Goal: Task Accomplishment & Management: Complete application form

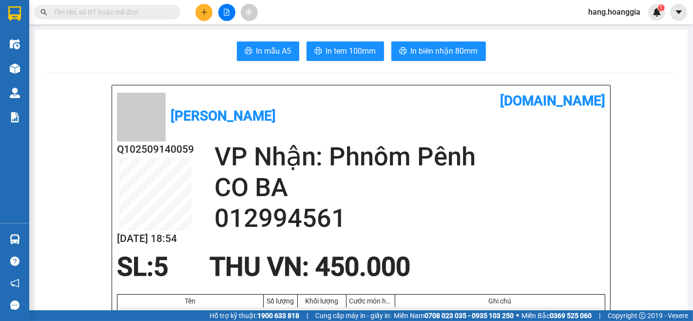
click at [460, 245] on div "Q102509140059 14/09 18:54 VP Nhận: Phnôm Pênh CO BA 012994561" at bounding box center [361, 196] width 489 height 111
click at [207, 11] on icon "plus" at bounding box center [204, 12] width 7 height 7
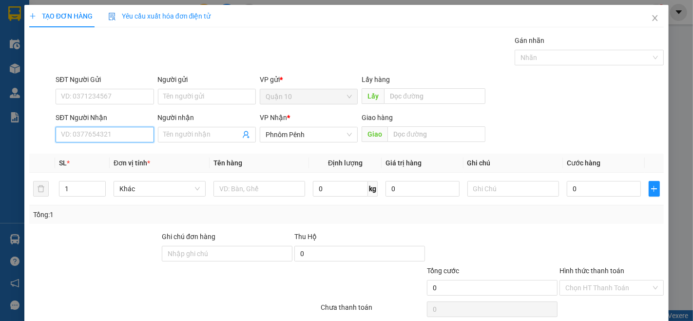
click at [114, 134] on input "SĐT Người Nhận" at bounding box center [105, 135] width 98 height 16
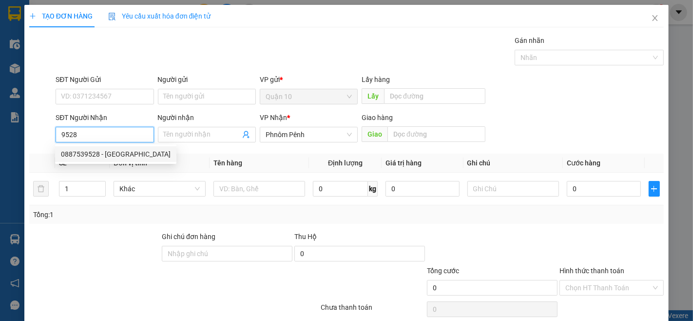
click at [86, 153] on div "0887539528 - HOÀNG ĐỨC" at bounding box center [116, 154] width 110 height 11
type input "0887539528"
type input "[PERSON_NAME]"
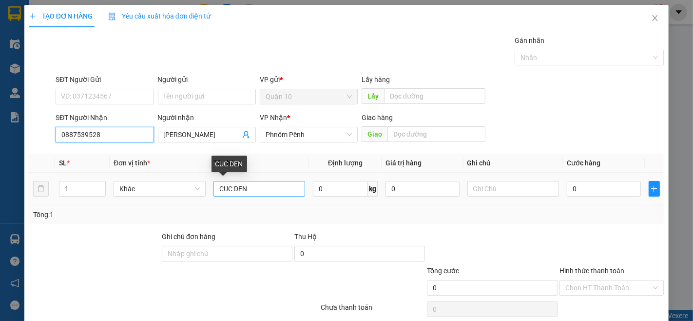
type input "0887539528"
drag, startPoint x: 251, startPoint y: 187, endPoint x: 315, endPoint y: 214, distance: 70.0
click at [254, 189] on input "CUC DEN" at bounding box center [260, 189] width 92 height 16
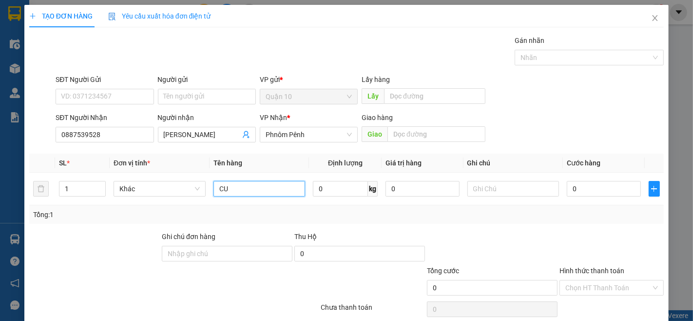
type input "C"
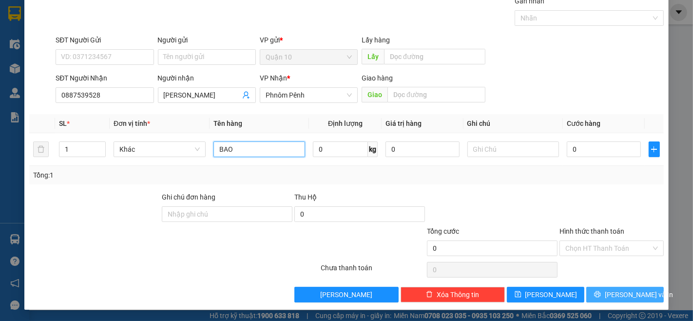
type input "BAO"
click at [623, 295] on span "[PERSON_NAME] và In" at bounding box center [639, 294] width 68 height 11
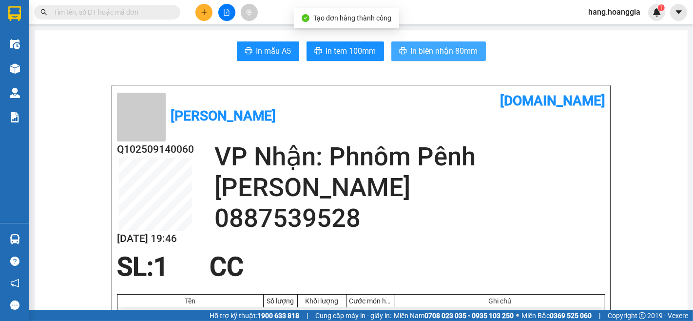
click at [459, 46] on span "In biên nhận 80mm" at bounding box center [444, 51] width 67 height 12
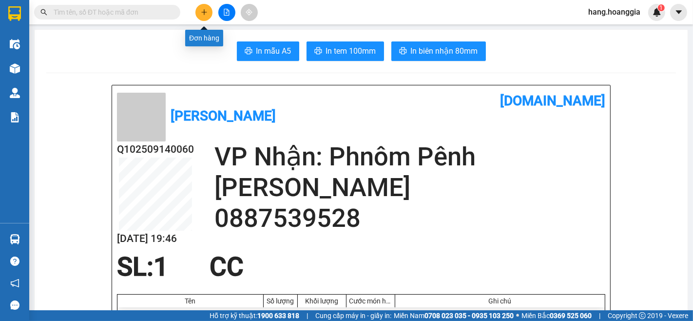
click at [204, 13] on icon "plus" at bounding box center [204, 11] width 0 height 5
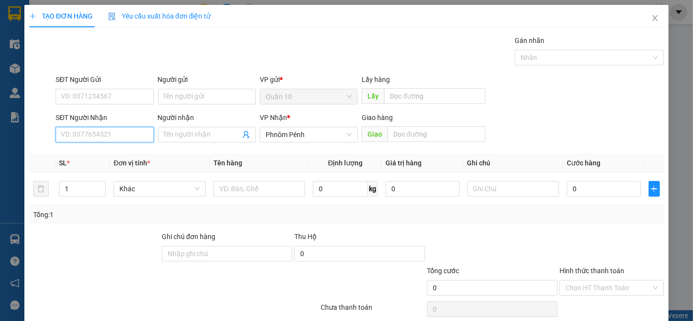
click at [98, 131] on input "SĐT Người Nhận" at bounding box center [105, 135] width 98 height 16
click at [79, 151] on div "010646427 - EM CHUNG TRA SUA" at bounding box center [112, 154] width 103 height 11
type input "010646427"
type input "EM CHUNG TRA SUA"
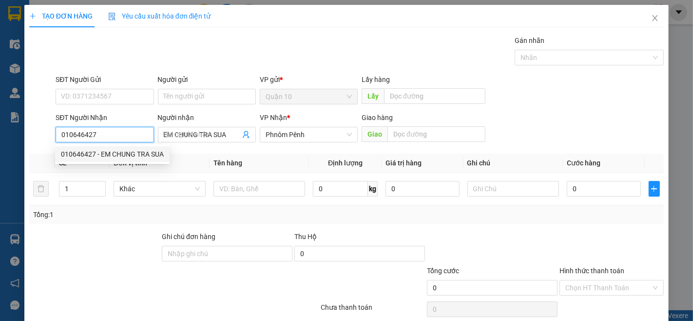
type input "280.000"
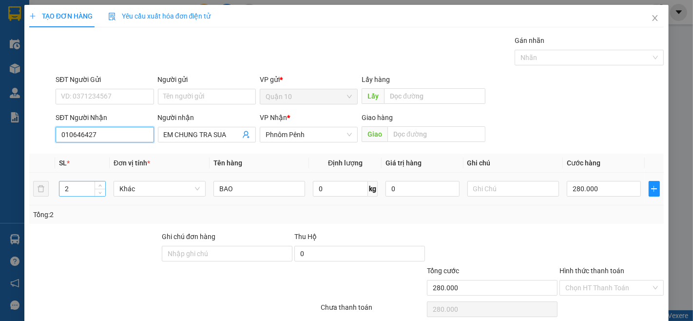
type input "010646427"
click at [71, 189] on input "2" at bounding box center [82, 188] width 46 height 15
type input "1"
type input "0"
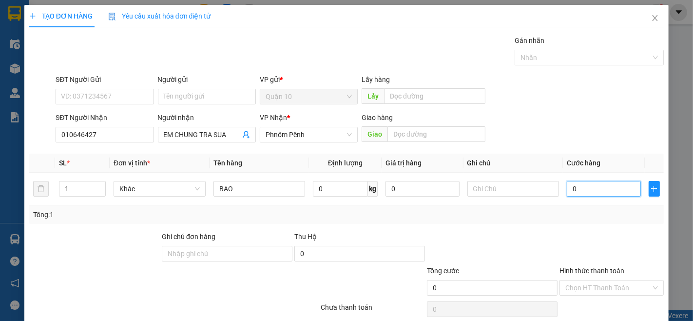
type input "0"
click at [582, 185] on input "0" at bounding box center [604, 189] width 74 height 16
drag, startPoint x: 582, startPoint y: 185, endPoint x: 582, endPoint y: 194, distance: 8.3
click at [582, 186] on input "0" at bounding box center [604, 189] width 74 height 16
click at [582, 194] on input "0" at bounding box center [604, 189] width 74 height 16
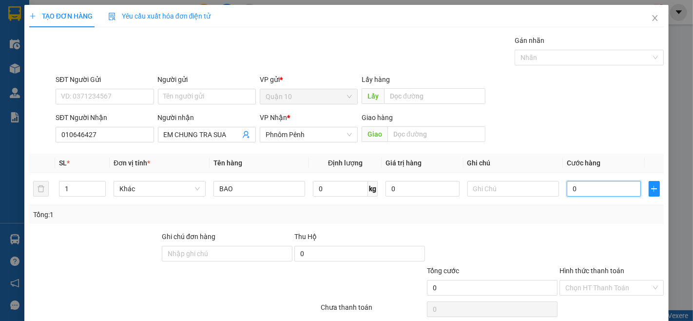
type input "1"
type input "13"
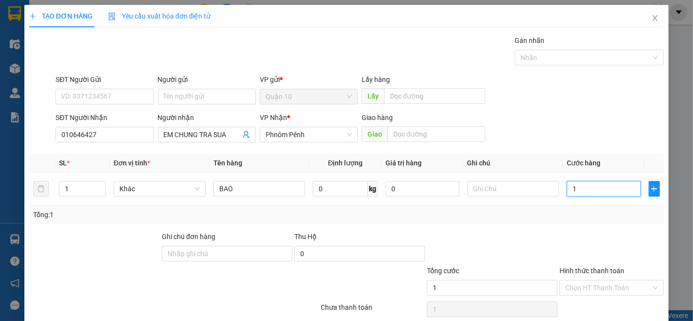
type input "13"
type input "130"
type input "130.000"
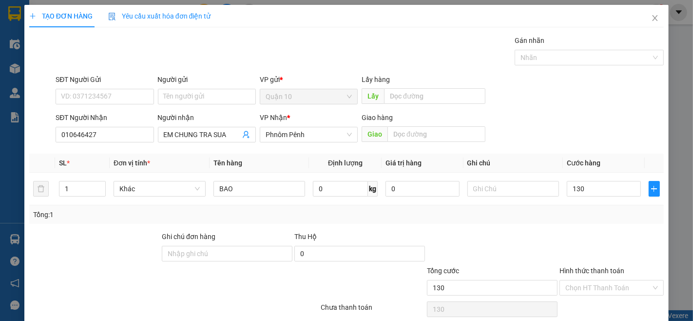
type input "130.000"
click at [579, 272] on label "Hình thức thanh toán" at bounding box center [592, 271] width 65 height 8
click at [579, 280] on input "Hình thức thanh toán" at bounding box center [609, 287] width 86 height 15
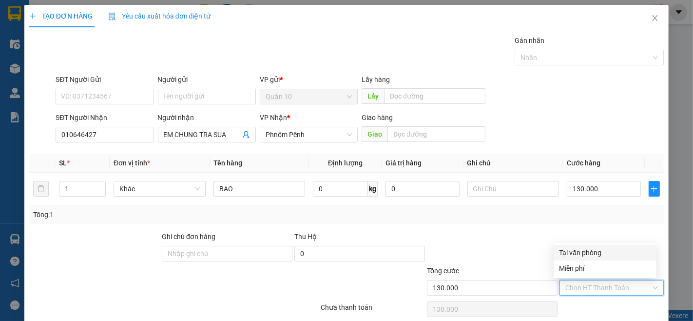
click at [579, 251] on div "Tại văn phòng" at bounding box center [605, 252] width 91 height 11
type input "0"
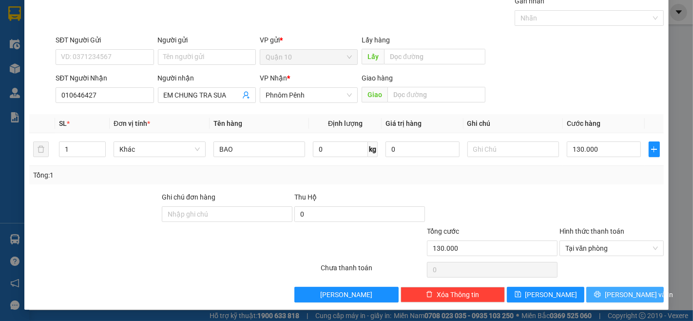
click at [627, 293] on span "[PERSON_NAME] và In" at bounding box center [639, 294] width 68 height 11
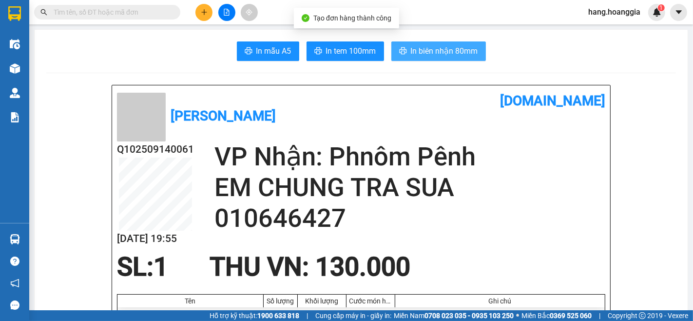
click at [450, 52] on span "In biên nhận 80mm" at bounding box center [444, 51] width 67 height 12
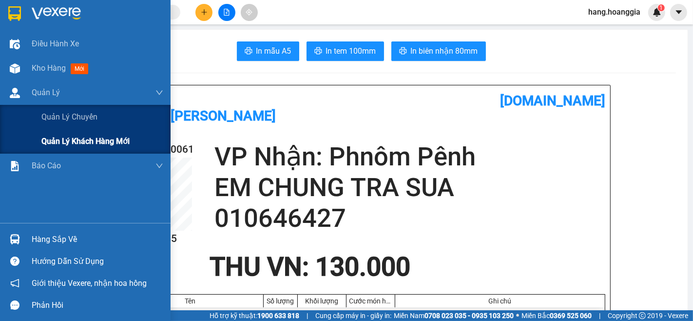
click at [67, 144] on span "Quản lý khách hàng mới" at bounding box center [85, 141] width 88 height 12
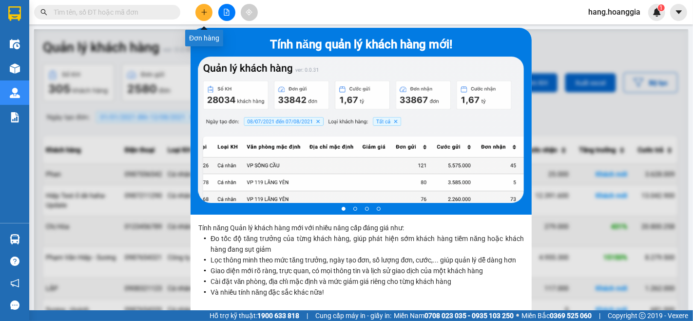
click at [201, 9] on icon "plus" at bounding box center [204, 12] width 7 height 7
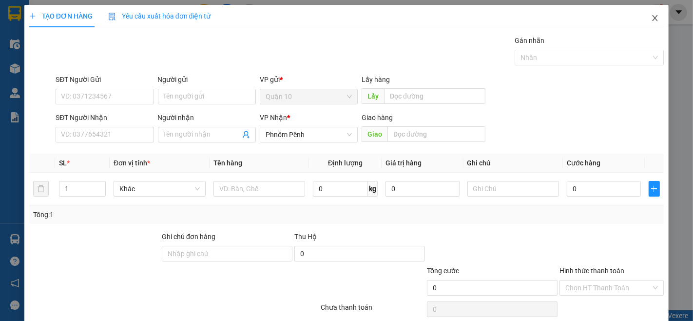
drag, startPoint x: 648, startPoint y: 20, endPoint x: 629, endPoint y: 28, distance: 21.4
click at [653, 20] on icon "close" at bounding box center [655, 18] width 5 height 6
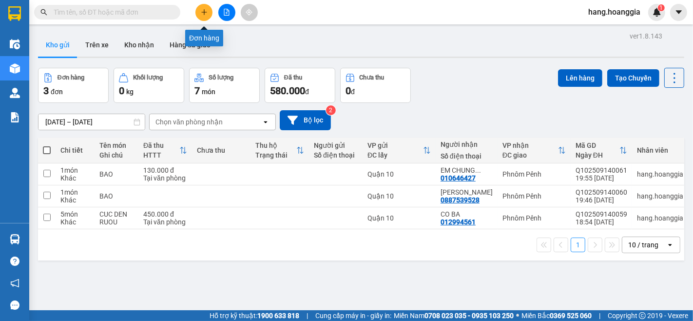
click at [203, 9] on icon "plus" at bounding box center [204, 12] width 7 height 7
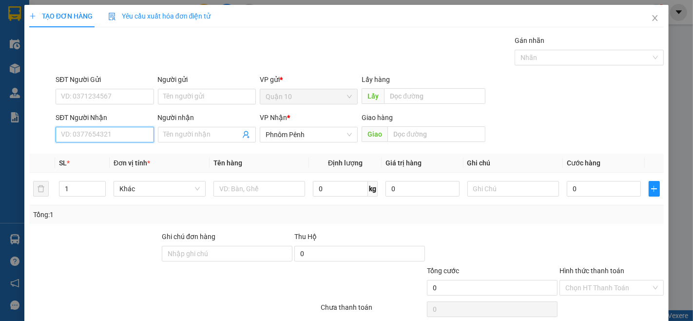
drag, startPoint x: 104, startPoint y: 134, endPoint x: 486, endPoint y: 319, distance: 423.9
click at [112, 143] on div "SĐT Người Nhận VD: 0377654321" at bounding box center [105, 129] width 98 height 34
type input "0967408828"
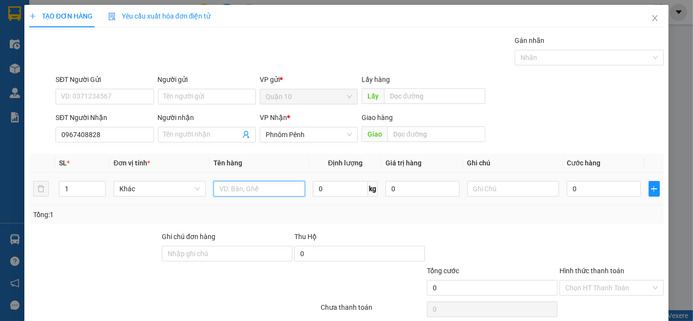
click at [241, 191] on input "text" at bounding box center [260, 189] width 92 height 16
type input "[PERSON_NAME][DEMOGRAPHIC_DATA]"
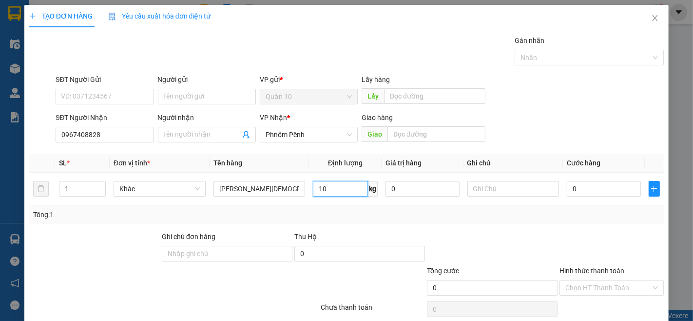
scroll to position [39, 0]
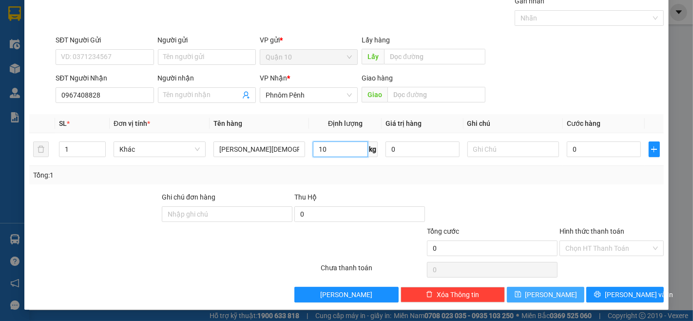
type input "10"
click at [559, 291] on button "[PERSON_NAME]" at bounding box center [546, 295] width 78 height 16
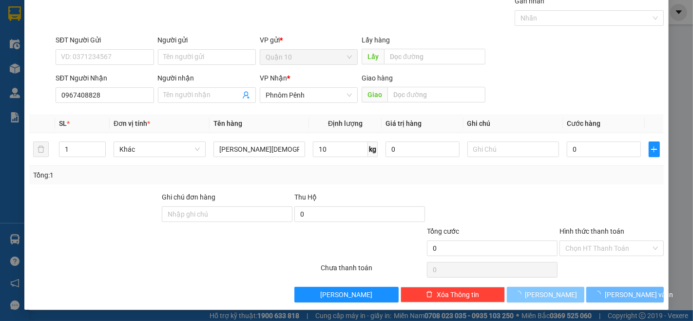
type input "0"
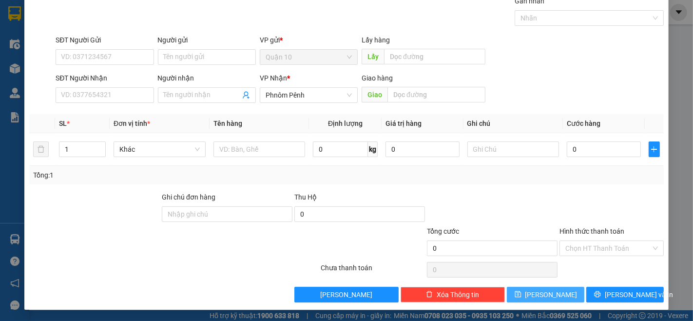
click at [507, 287] on button "[PERSON_NAME]" at bounding box center [546, 295] width 78 height 16
